Goal: Download file/media: Download file/media

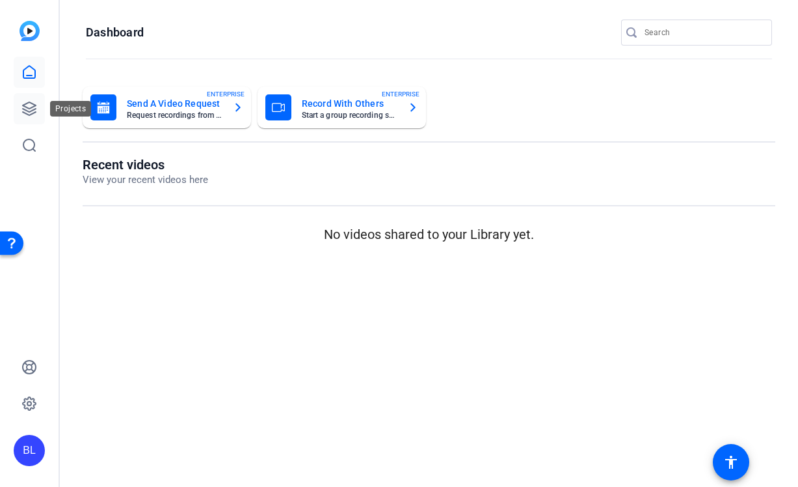
click at [25, 116] on link at bounding box center [29, 108] width 31 height 31
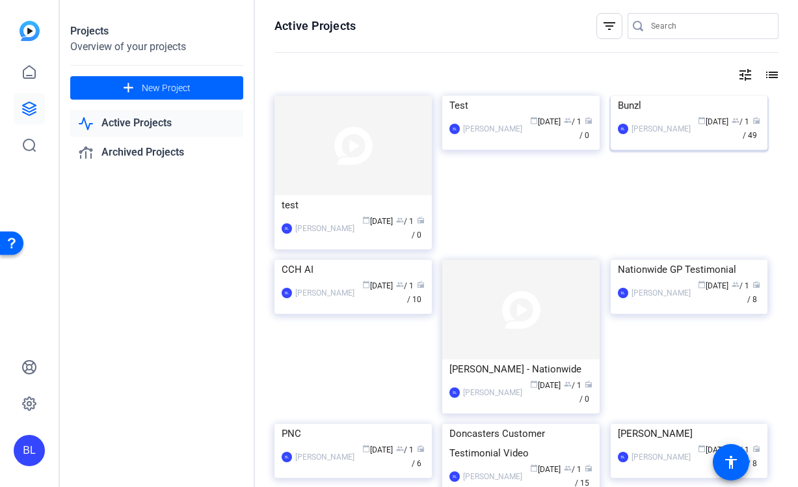
click at [665, 142] on div "[PERSON_NAME] calendar_today [DATE] group / 1 radio / 49" at bounding box center [689, 128] width 143 height 27
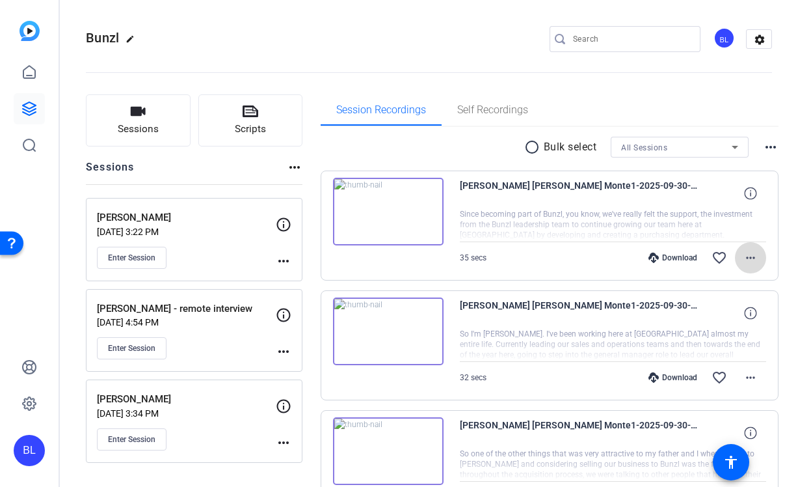
click at [745, 258] on mat-icon "more_horiz" at bounding box center [751, 258] width 16 height 16
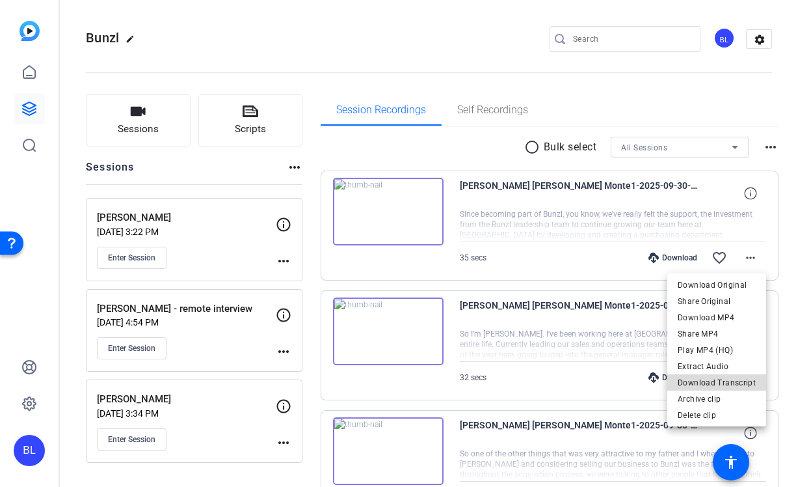
click at [724, 380] on span "Download Transcript" at bounding box center [717, 383] width 78 height 16
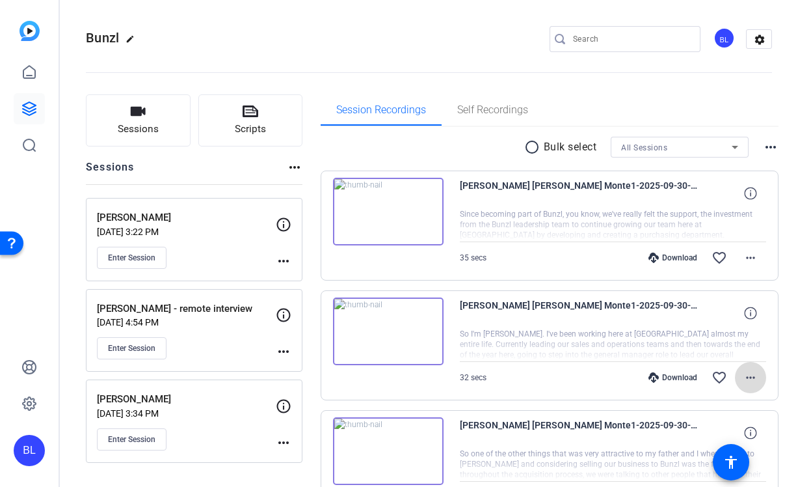
click at [747, 379] on mat-icon "more_horiz" at bounding box center [751, 377] width 16 height 16
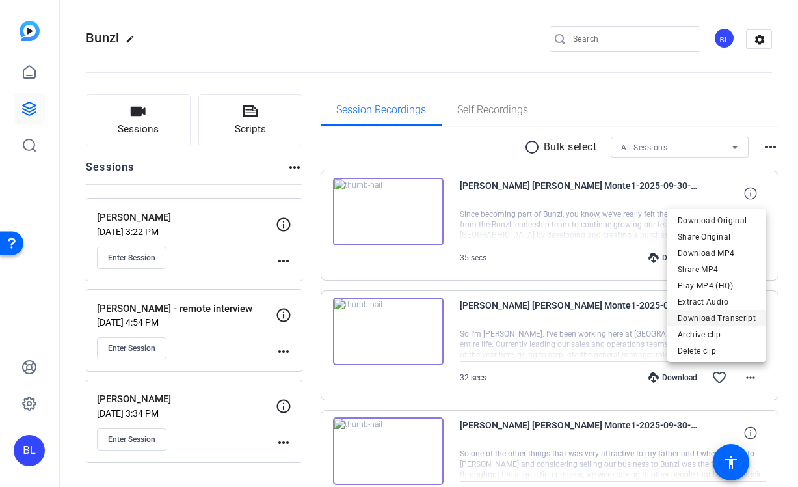
click at [729, 323] on span "Download Transcript" at bounding box center [717, 318] width 78 height 16
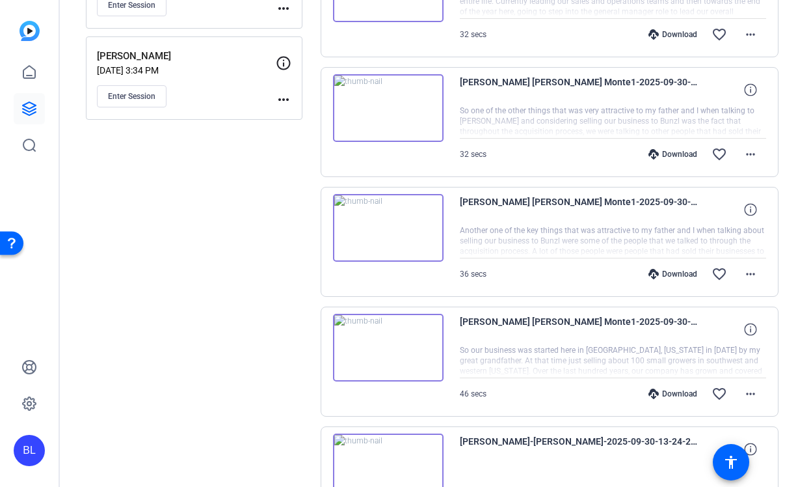
scroll to position [349, 0]
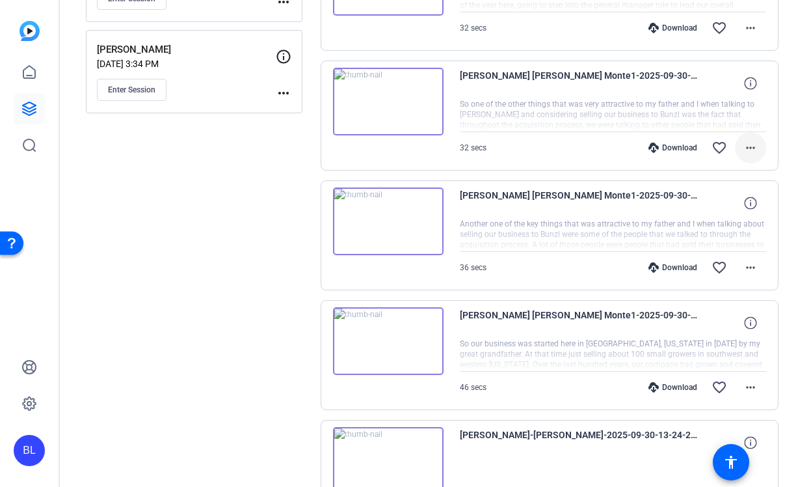
click at [749, 145] on mat-icon "more_horiz" at bounding box center [751, 148] width 16 height 16
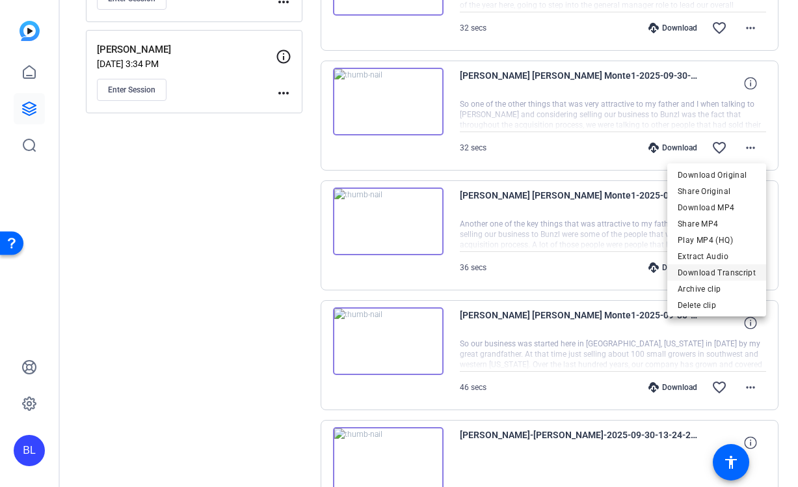
click at [719, 275] on span "Download Transcript" at bounding box center [717, 273] width 78 height 16
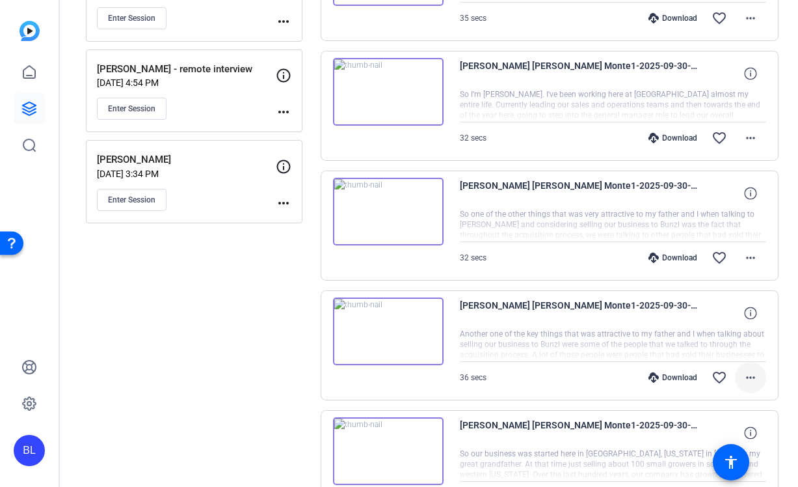
scroll to position [239, 0]
click at [751, 381] on mat-icon "more_horiz" at bounding box center [751, 378] width 16 height 16
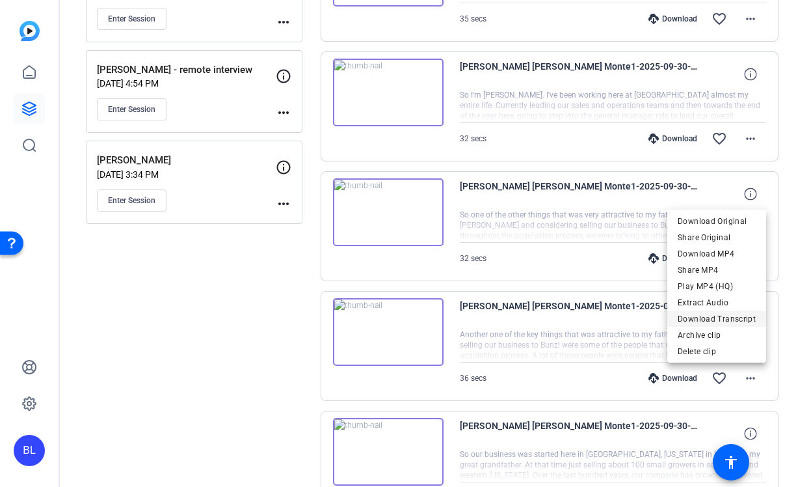
click at [726, 314] on span "Download Transcript" at bounding box center [717, 319] width 78 height 16
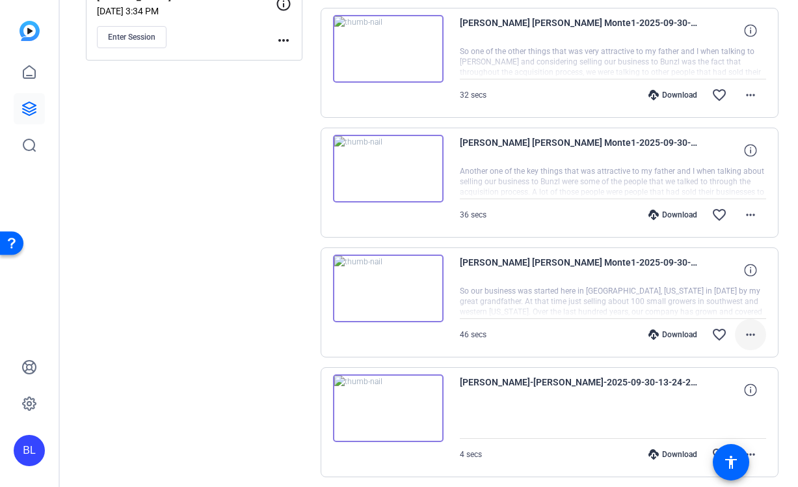
scroll to position [403, 0]
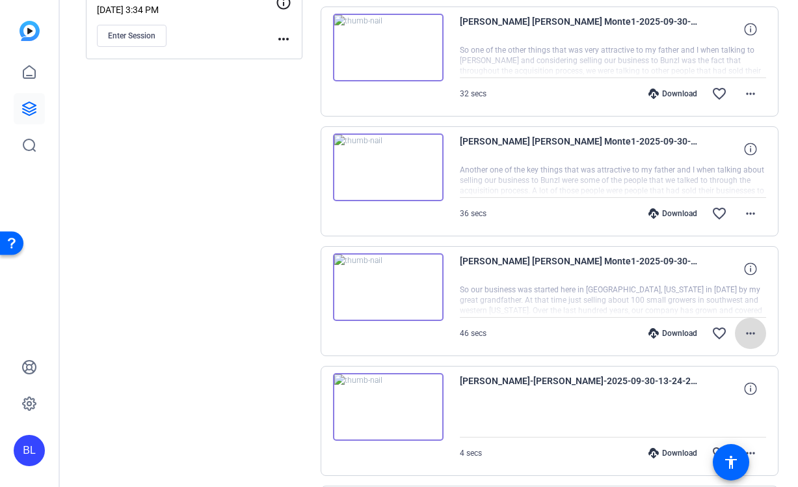
click at [751, 333] on mat-icon "more_horiz" at bounding box center [751, 333] width 16 height 16
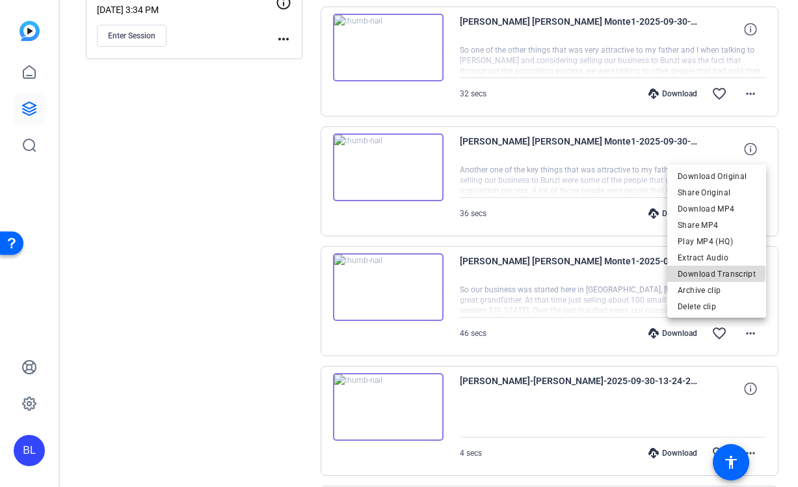
click at [710, 271] on span "Download Transcript" at bounding box center [717, 274] width 78 height 16
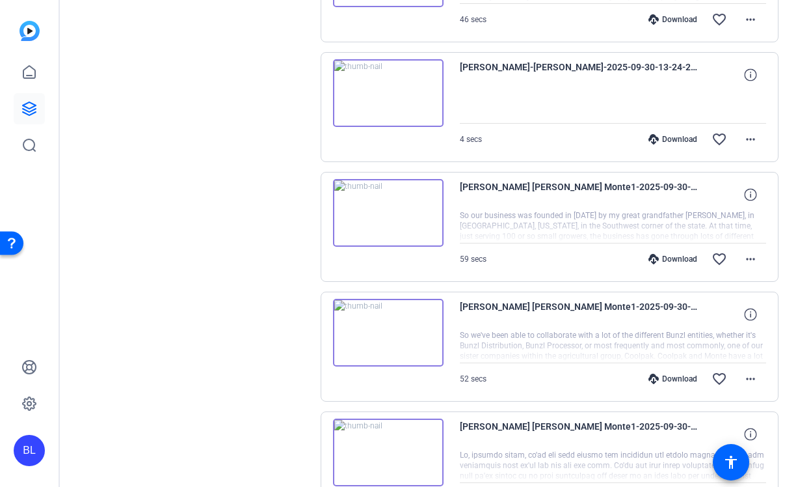
scroll to position [722, 0]
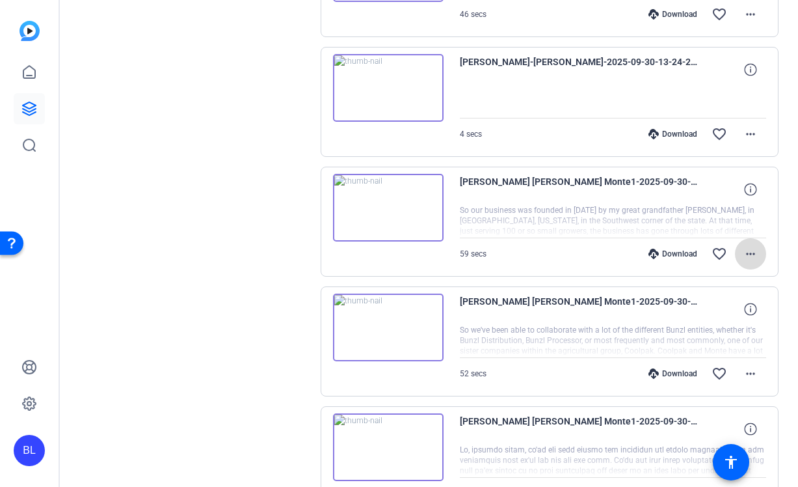
click at [750, 250] on mat-icon "more_horiz" at bounding box center [751, 254] width 16 height 16
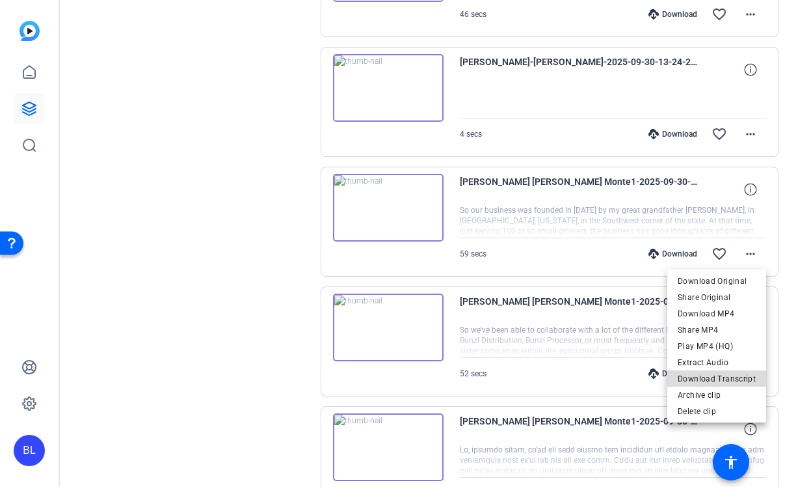
click at [741, 373] on span "Download Transcript" at bounding box center [717, 379] width 78 height 16
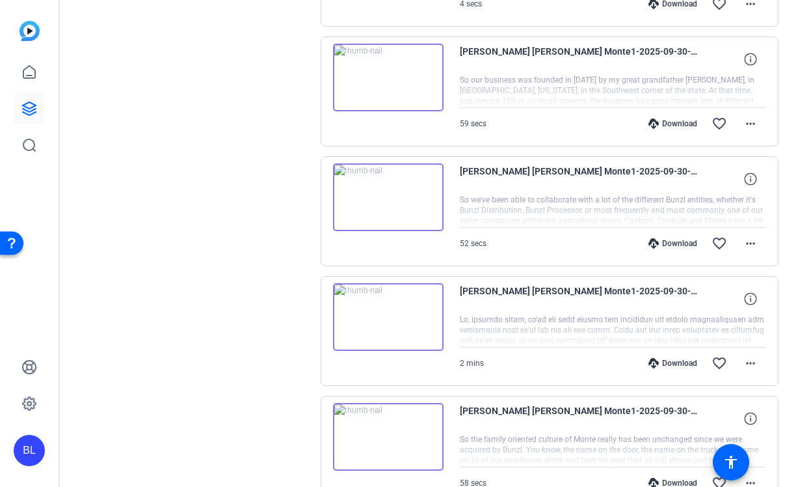
scroll to position [867, 0]
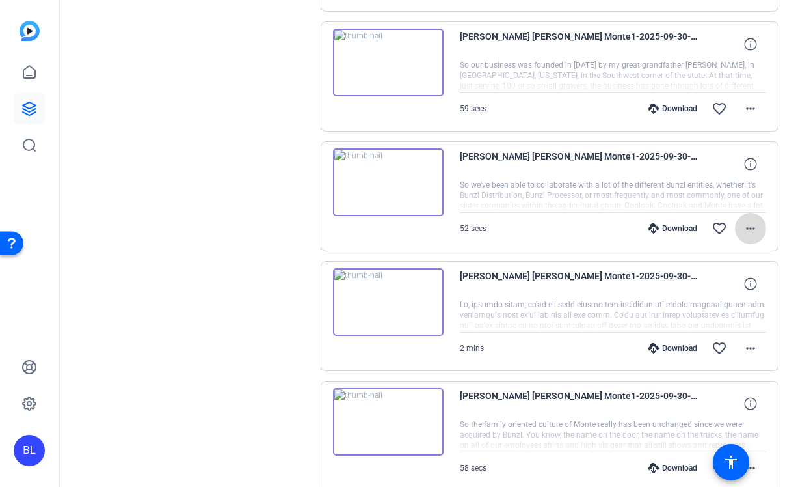
click at [747, 222] on mat-icon "more_horiz" at bounding box center [751, 229] width 16 height 16
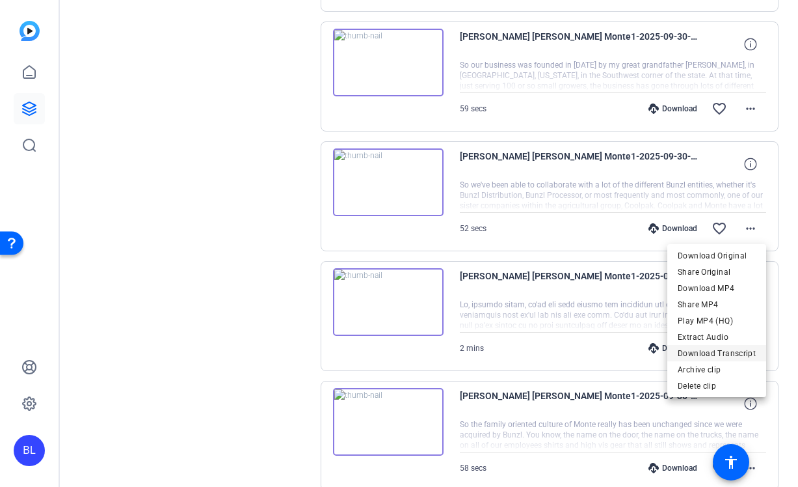
click at [717, 356] on span "Download Transcript" at bounding box center [717, 353] width 78 height 16
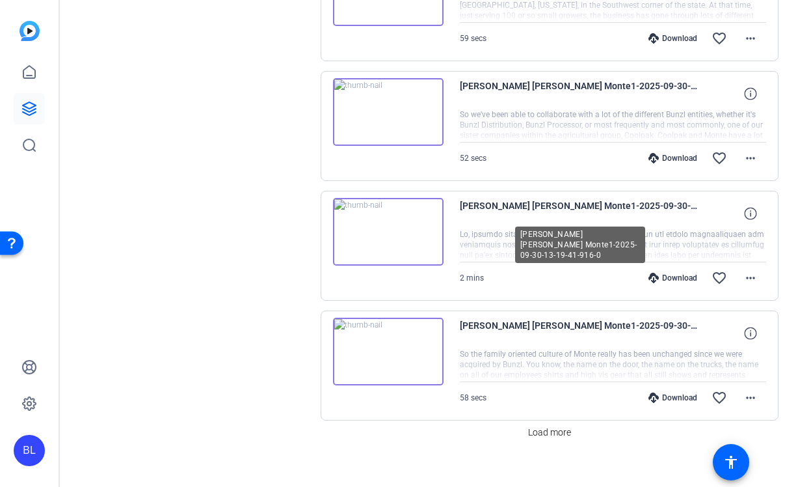
scroll to position [952, 0]
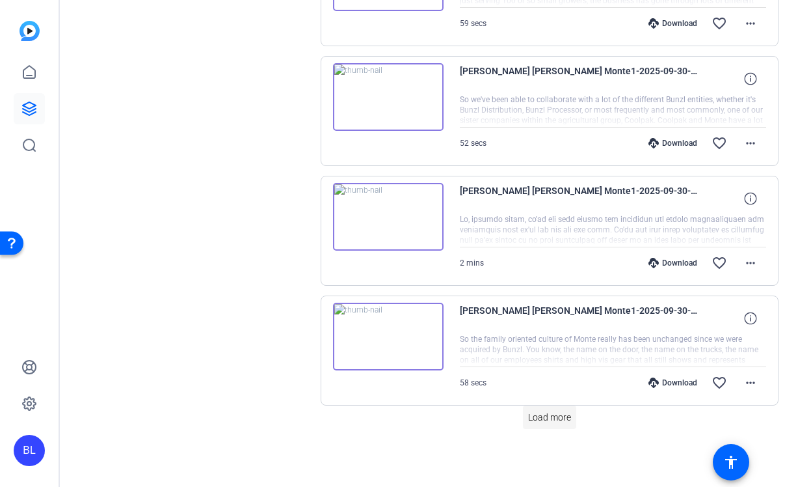
click at [546, 413] on span "Load more" at bounding box center [549, 417] width 43 height 14
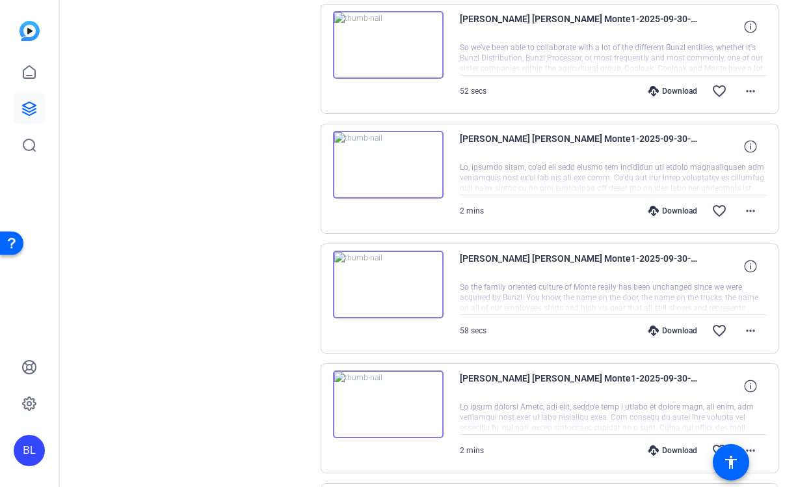
scroll to position [1013, 0]
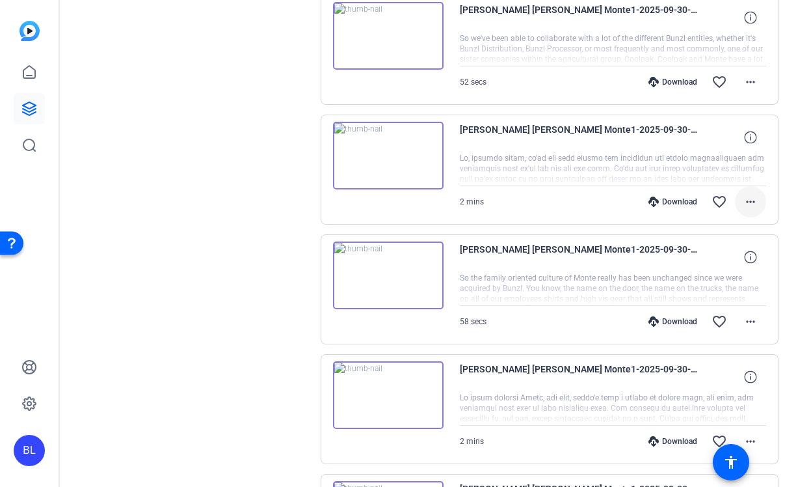
click at [748, 198] on mat-icon "more_horiz" at bounding box center [751, 202] width 16 height 16
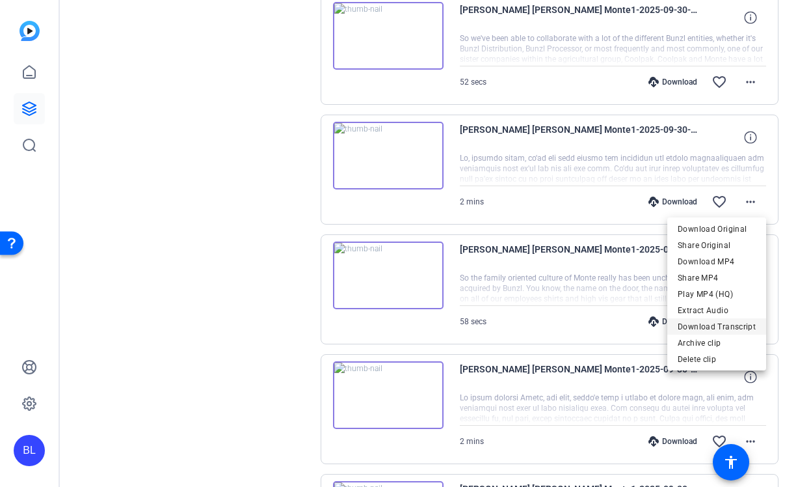
click at [735, 323] on span "Download Transcript" at bounding box center [717, 327] width 78 height 16
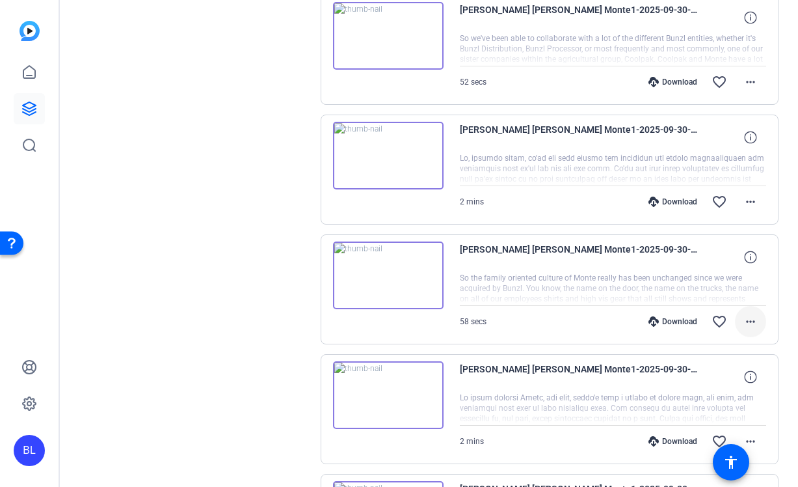
click at [755, 325] on mat-icon "more_horiz" at bounding box center [751, 322] width 16 height 16
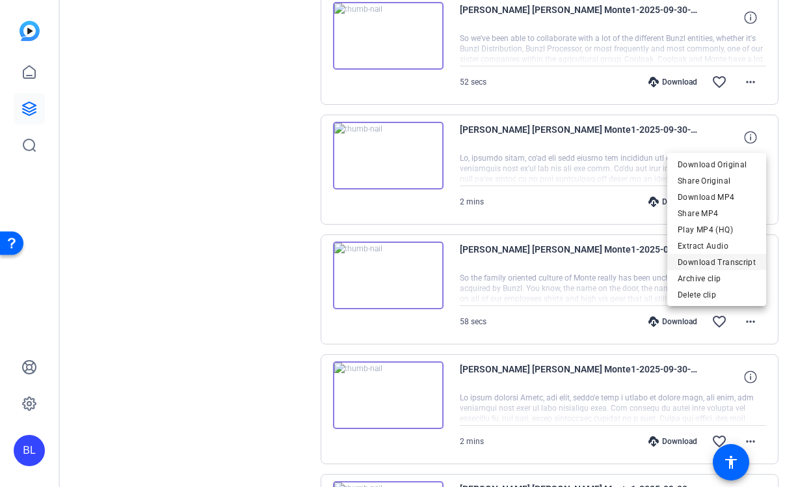
click at [732, 260] on span "Download Transcript" at bounding box center [717, 262] width 78 height 16
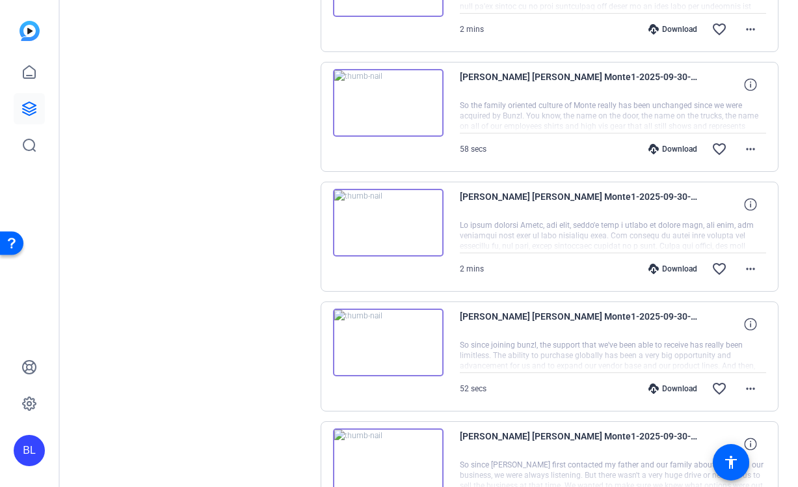
scroll to position [1201, 0]
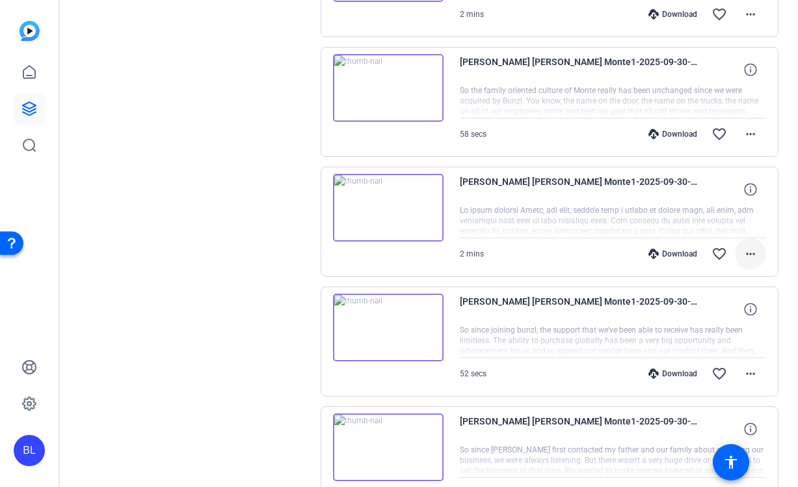
click at [752, 252] on mat-icon "more_horiz" at bounding box center [751, 254] width 16 height 16
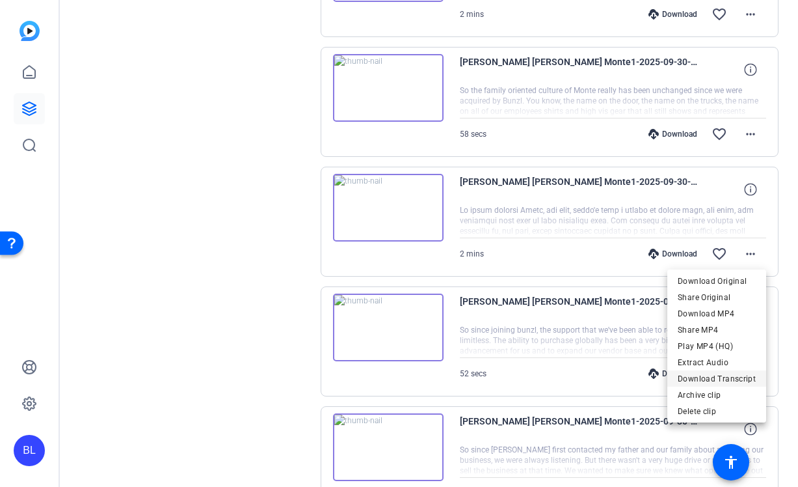
click at [731, 376] on span "Download Transcript" at bounding box center [717, 379] width 78 height 16
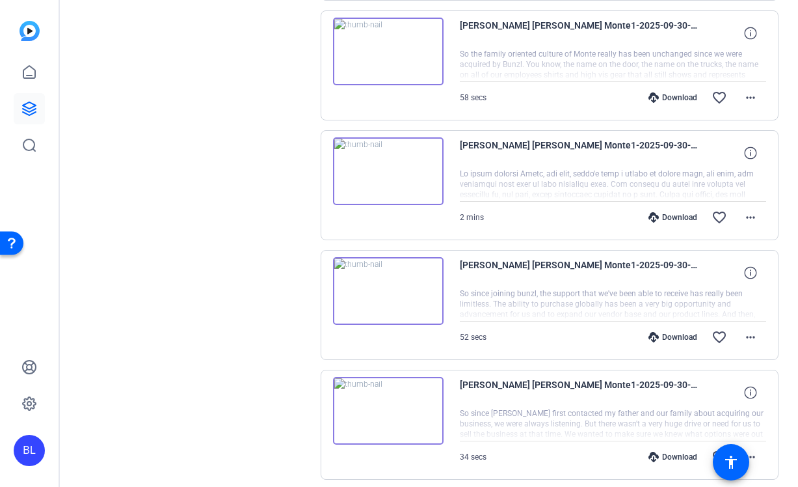
scroll to position [1239, 0]
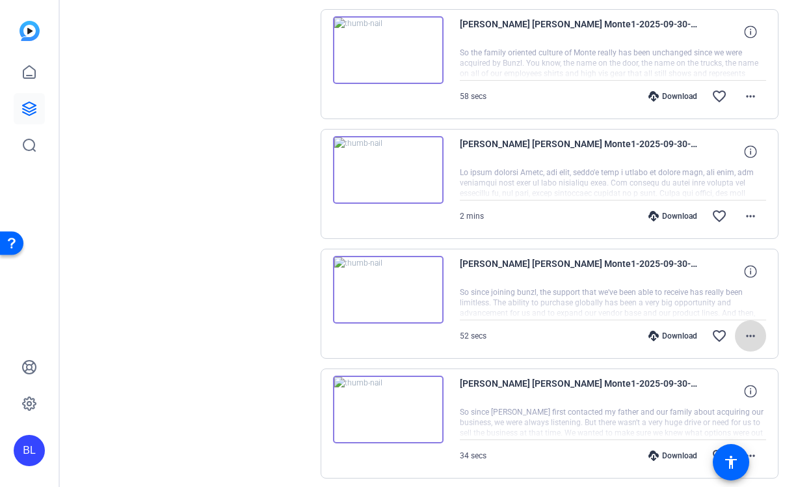
click at [754, 338] on mat-icon "more_horiz" at bounding box center [751, 336] width 16 height 16
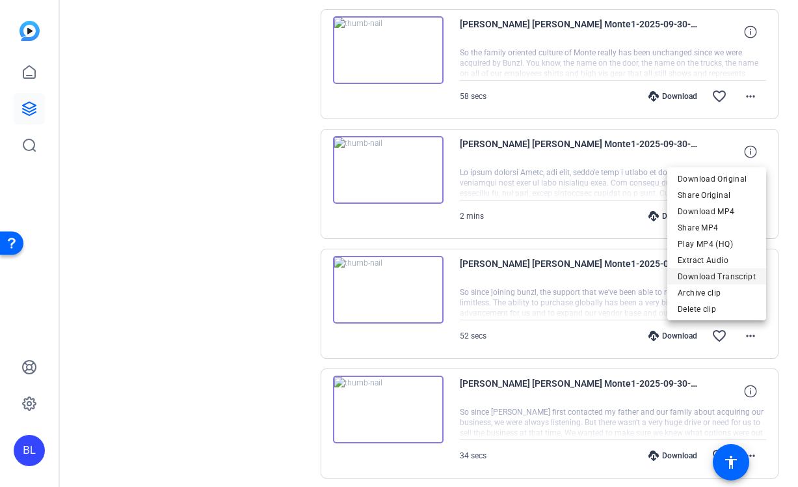
click at [715, 278] on span "Download Transcript" at bounding box center [717, 277] width 78 height 16
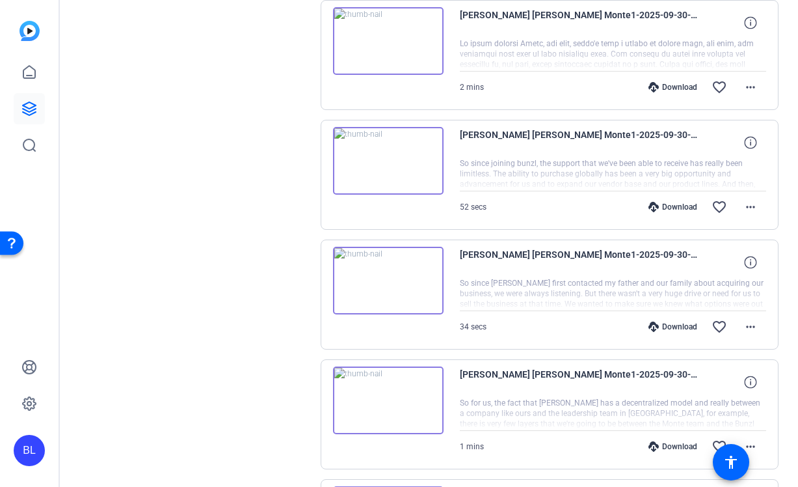
scroll to position [1466, 0]
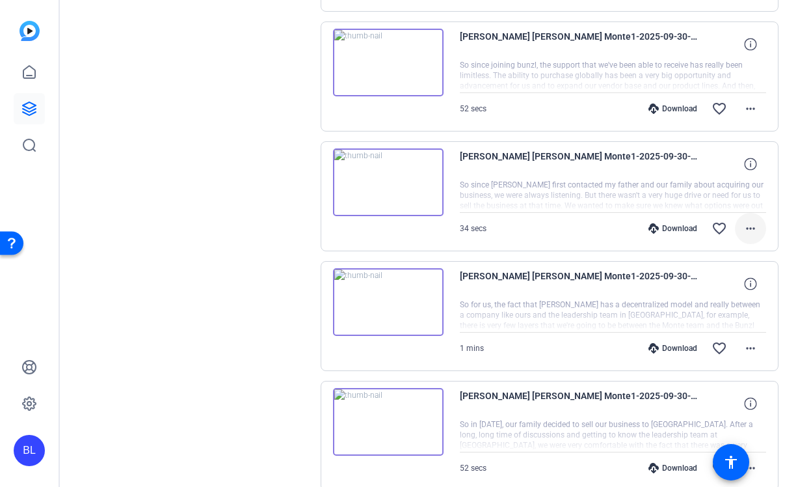
click at [755, 228] on mat-icon "more_horiz" at bounding box center [751, 229] width 16 height 16
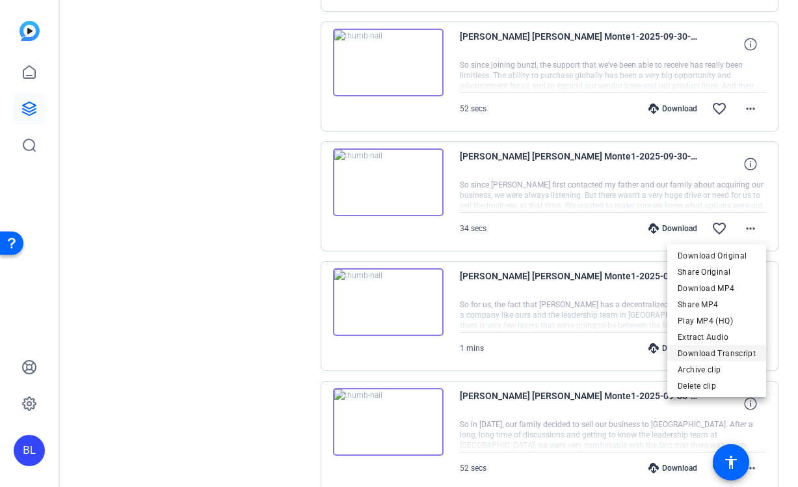
click at [703, 345] on span "Download Transcript" at bounding box center [717, 353] width 78 height 16
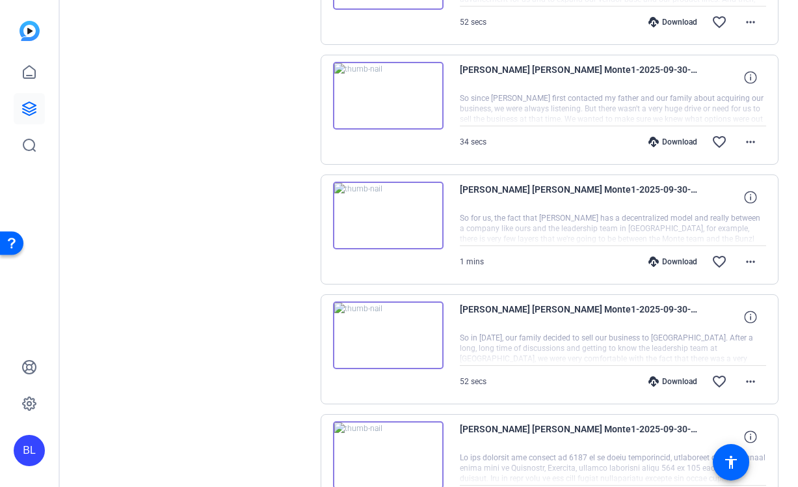
scroll to position [1583, 0]
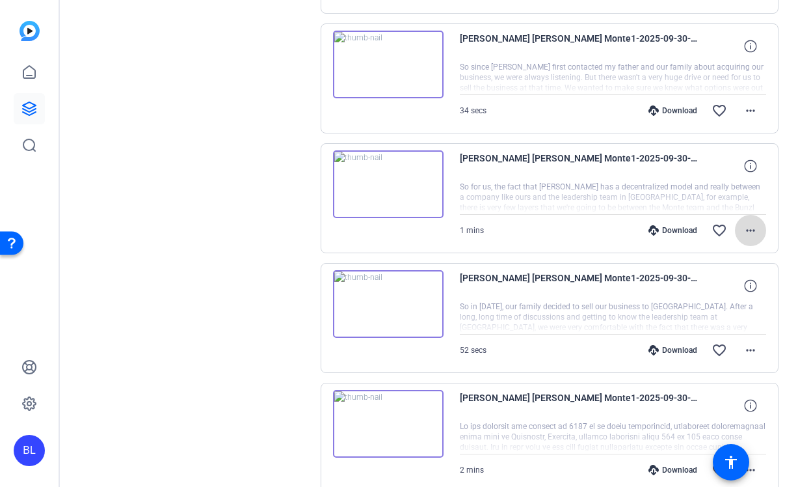
click at [754, 230] on mat-icon "more_horiz" at bounding box center [751, 230] width 16 height 16
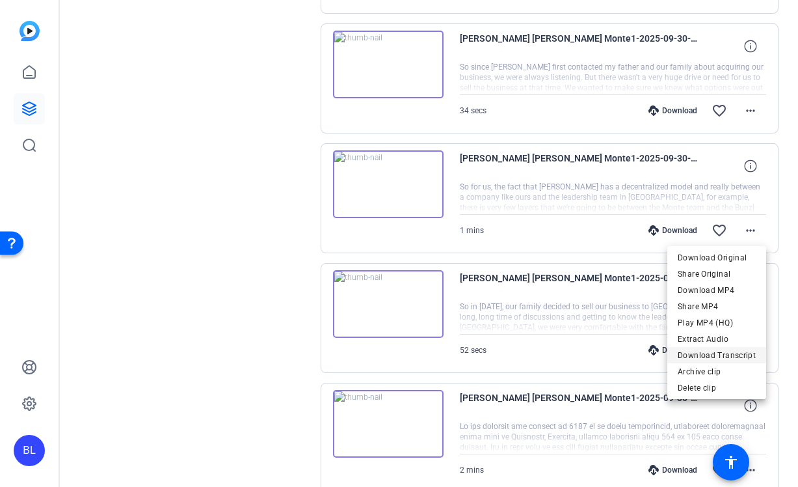
click at [740, 351] on span "Download Transcript" at bounding box center [717, 355] width 78 height 16
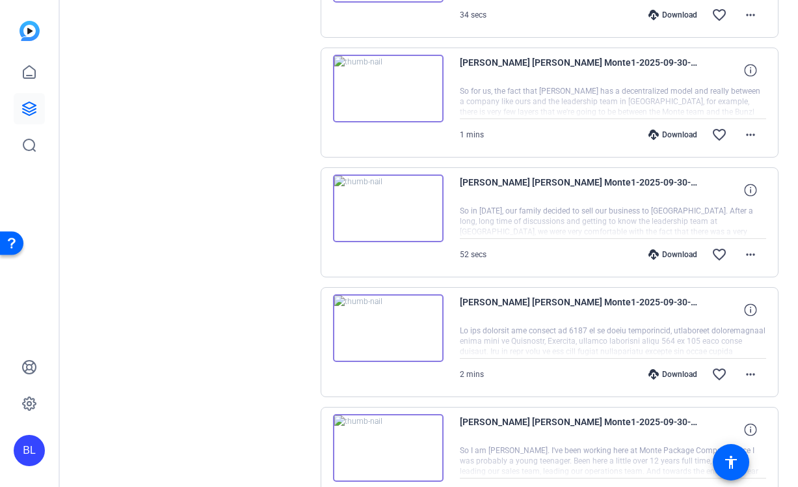
scroll to position [1729, 0]
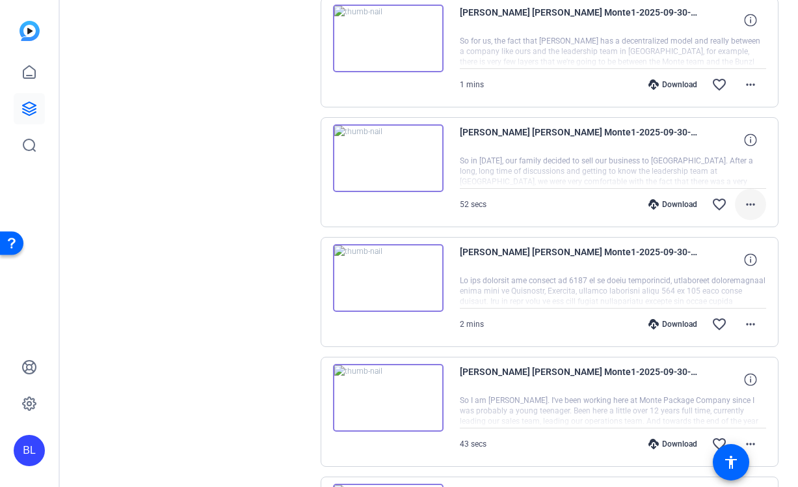
click at [751, 209] on mat-icon "more_horiz" at bounding box center [751, 204] width 16 height 16
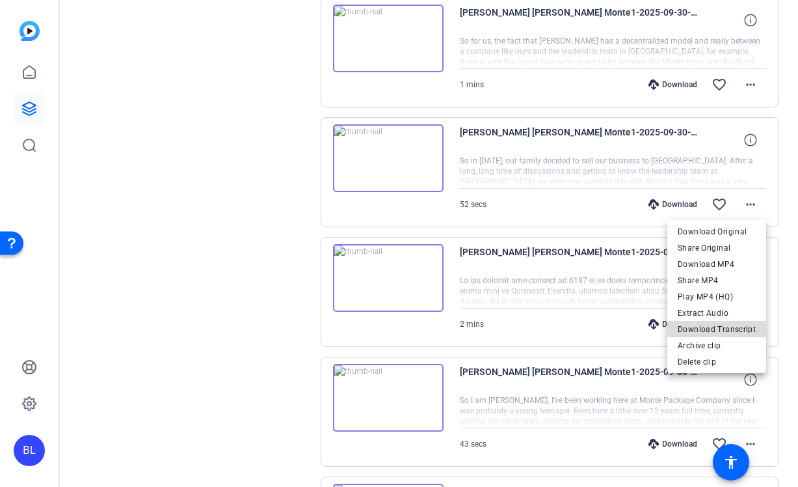
click at [734, 331] on span "Download Transcript" at bounding box center [717, 329] width 78 height 16
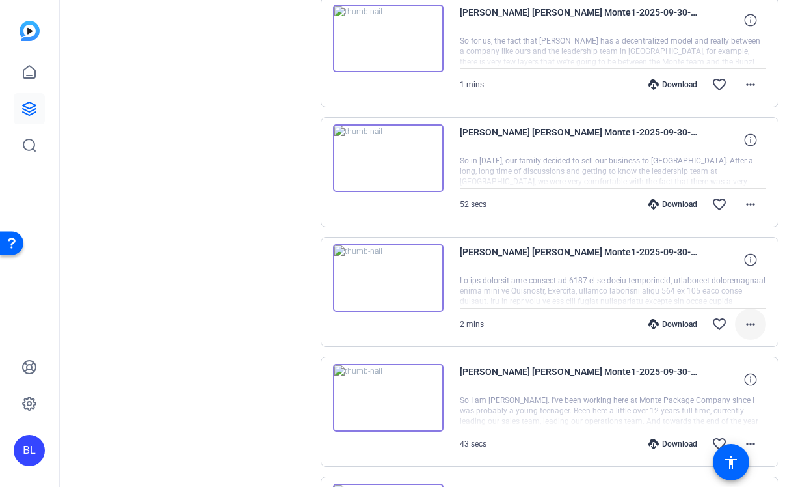
click at [747, 323] on mat-icon "more_horiz" at bounding box center [751, 324] width 16 height 16
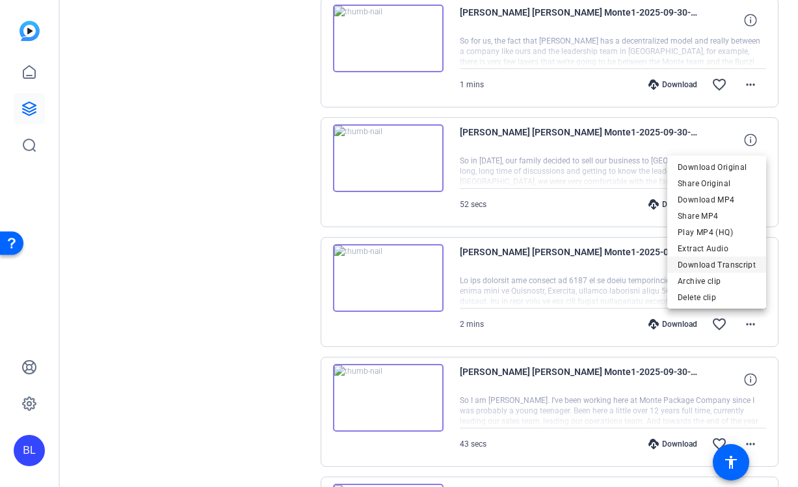
click at [723, 267] on span "Download Transcript" at bounding box center [717, 265] width 78 height 16
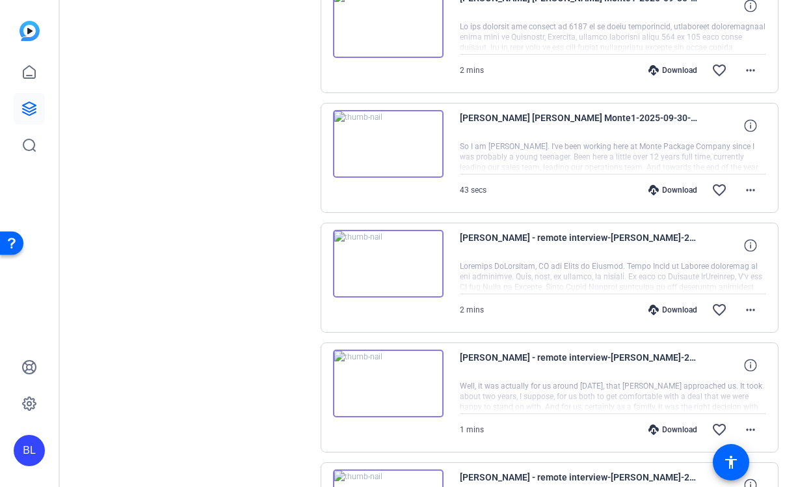
scroll to position [2007, 0]
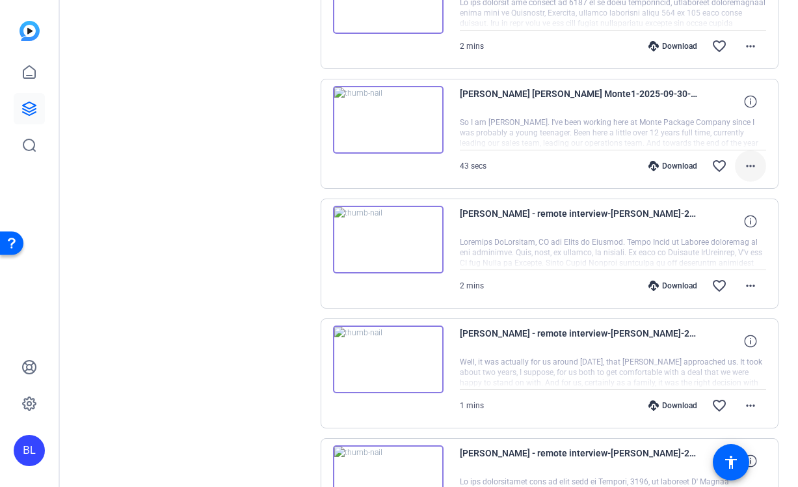
click at [754, 163] on mat-icon "more_horiz" at bounding box center [751, 166] width 16 height 16
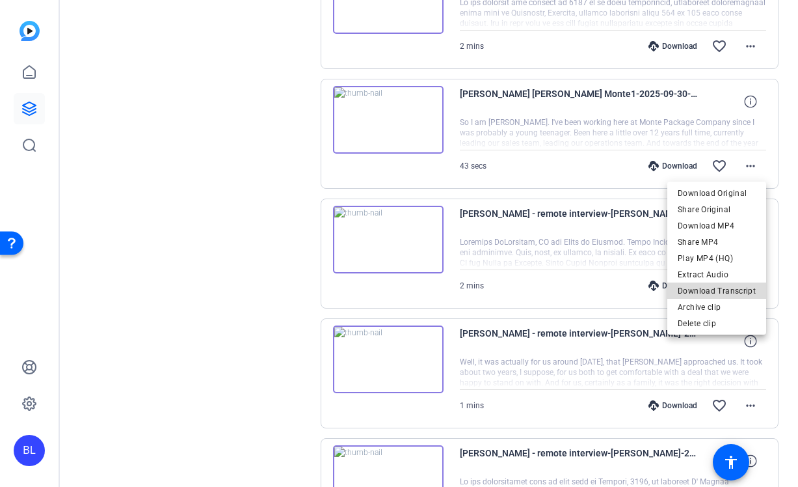
click at [740, 285] on span "Download Transcript" at bounding box center [717, 291] width 78 height 16
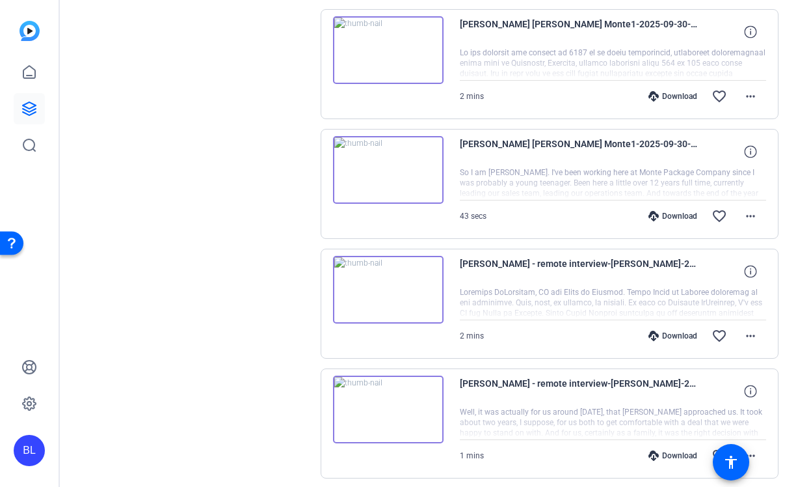
scroll to position [1790, 0]
